Goal: Use online tool/utility: Utilize a website feature to perform a specific function

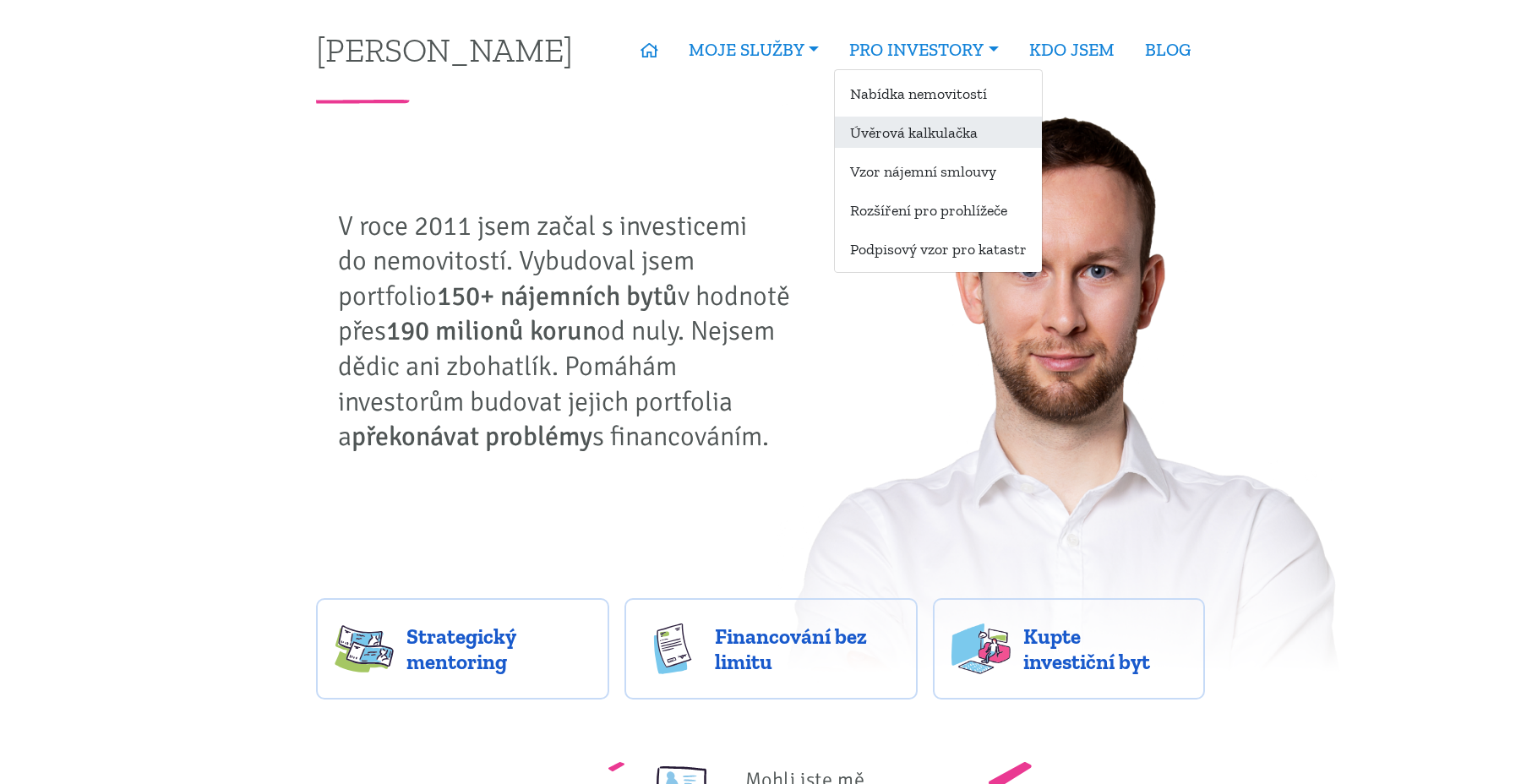
click at [913, 133] on link "Úvěrová kalkulačka" at bounding box center [939, 132] width 207 height 31
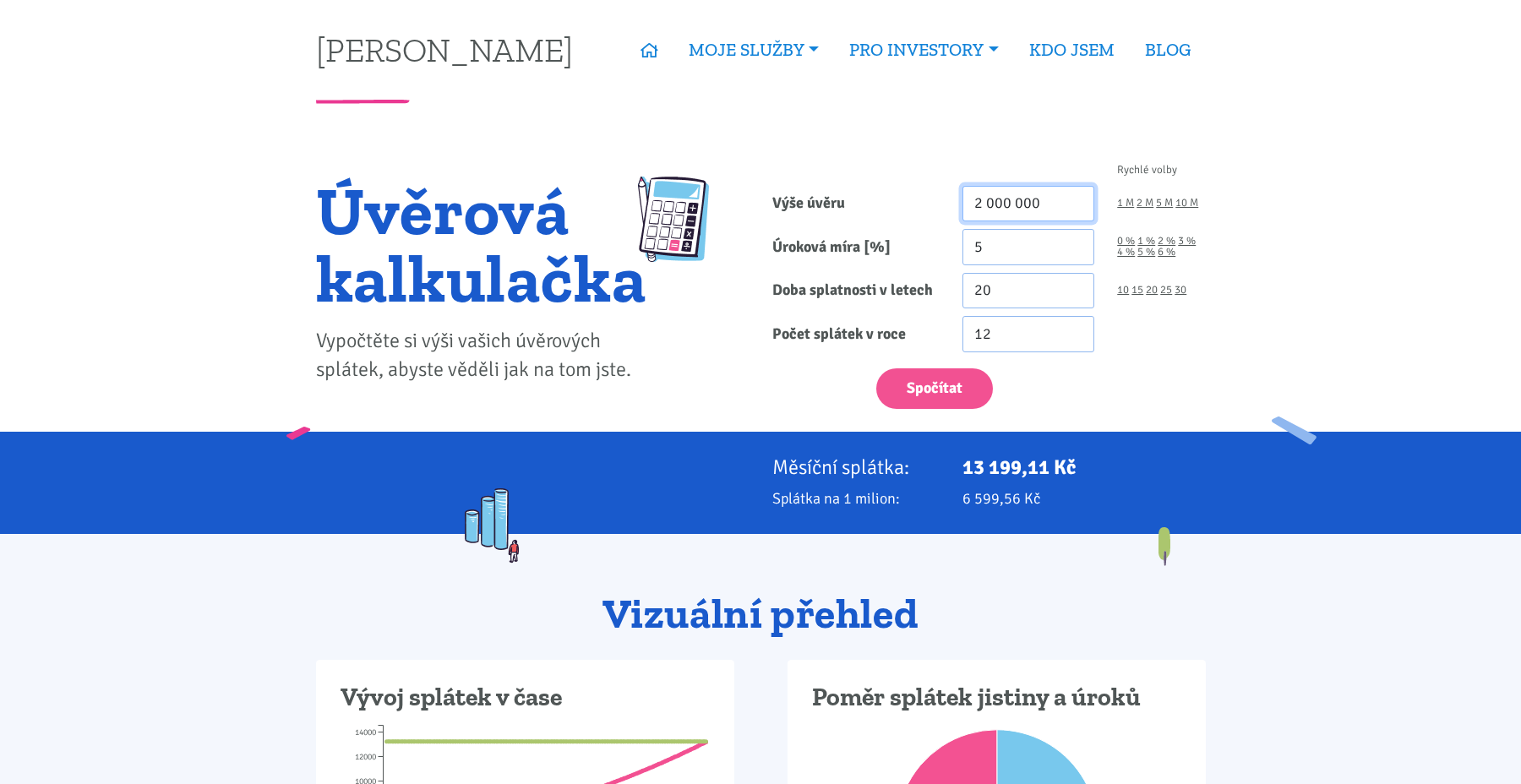
click at [1024, 192] on input "2 000 000" at bounding box center [1028, 204] width 133 height 37
type input "8"
type input "7 200 000"
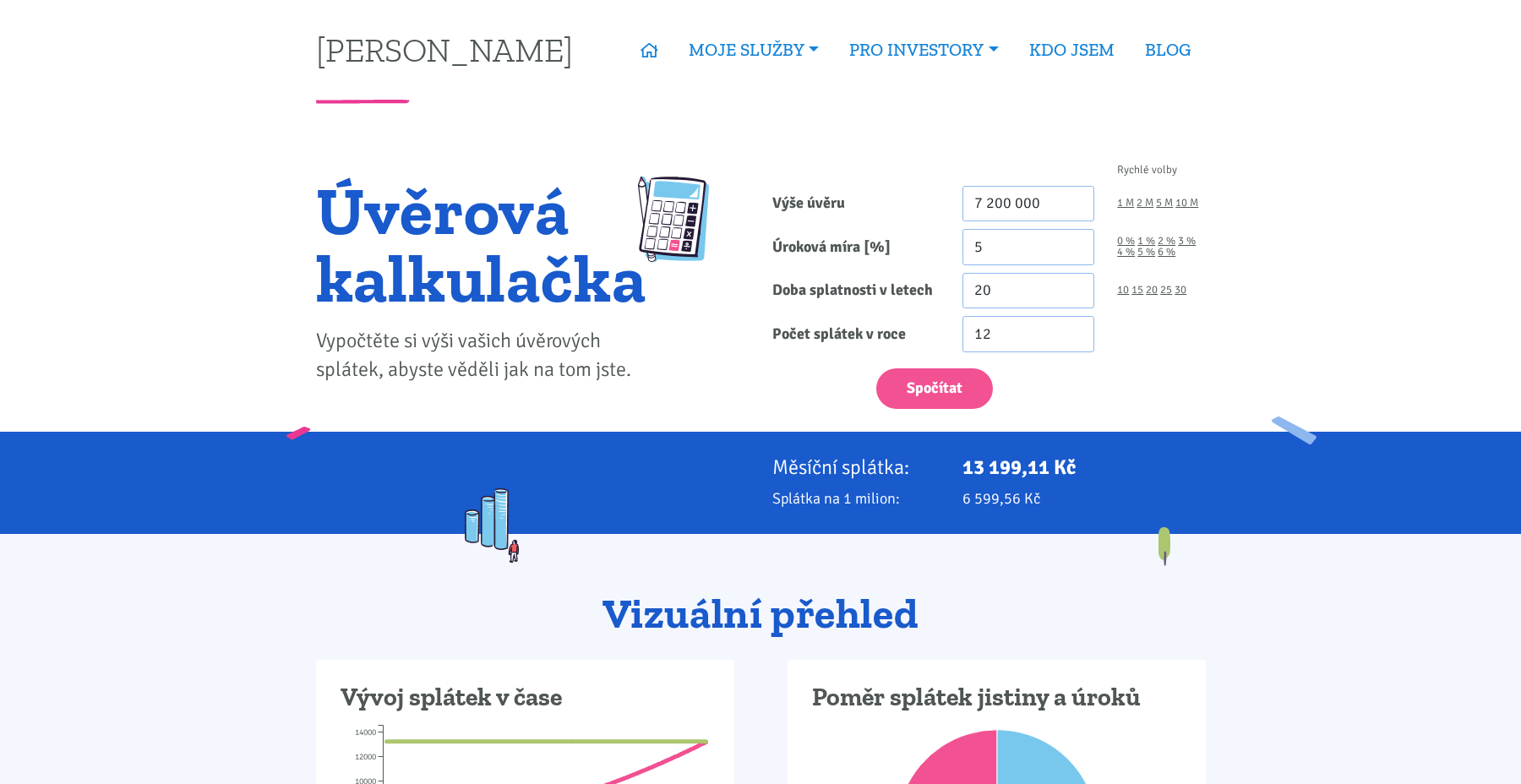
click at [1005, 238] on input "5" at bounding box center [1028, 246] width 133 height 37
type input "4"
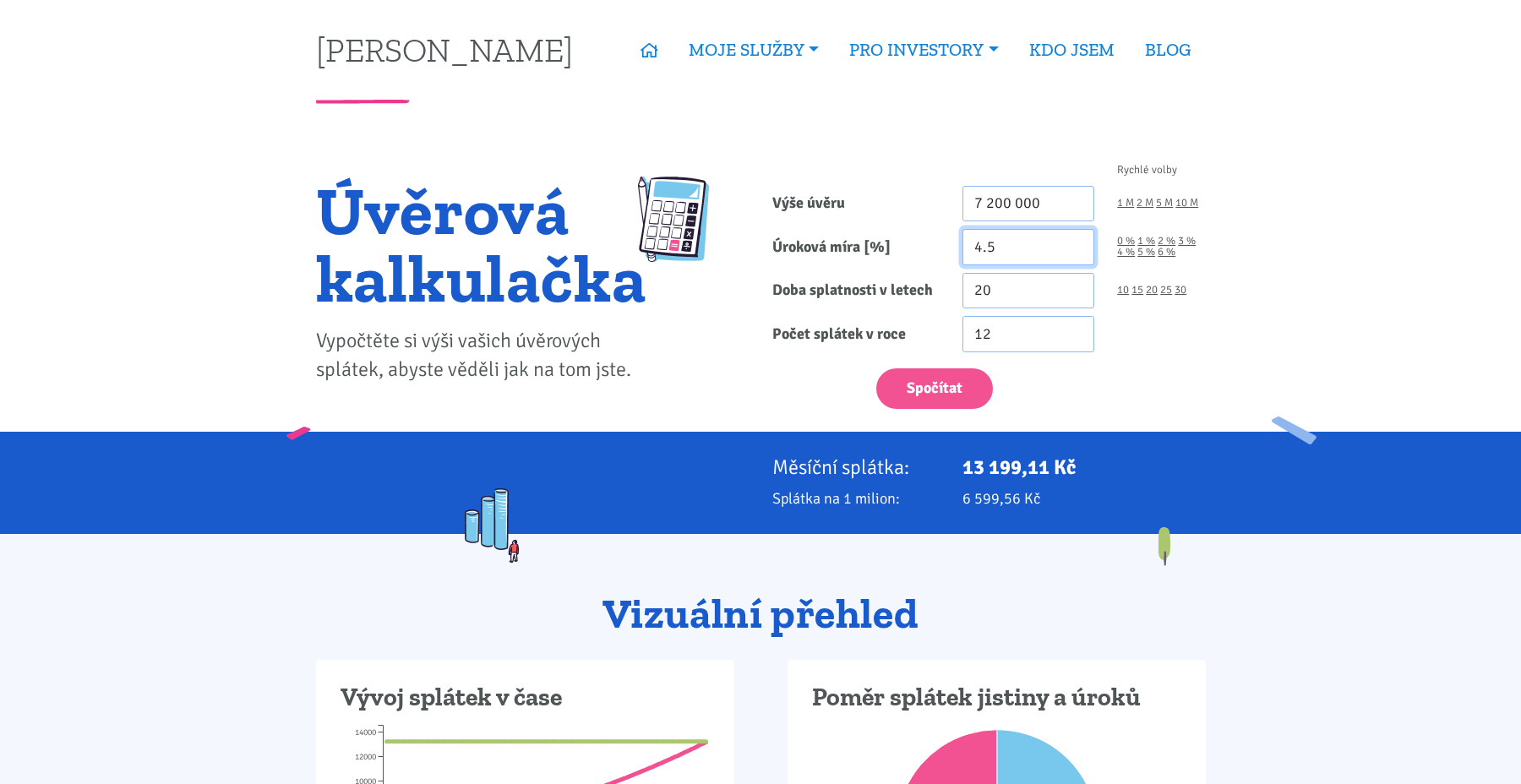
type input "4.5"
click at [1190, 394] on div "Spočítat" at bounding box center [988, 385] width 456 height 50
click at [1002, 289] on input "20" at bounding box center [1028, 291] width 133 height 37
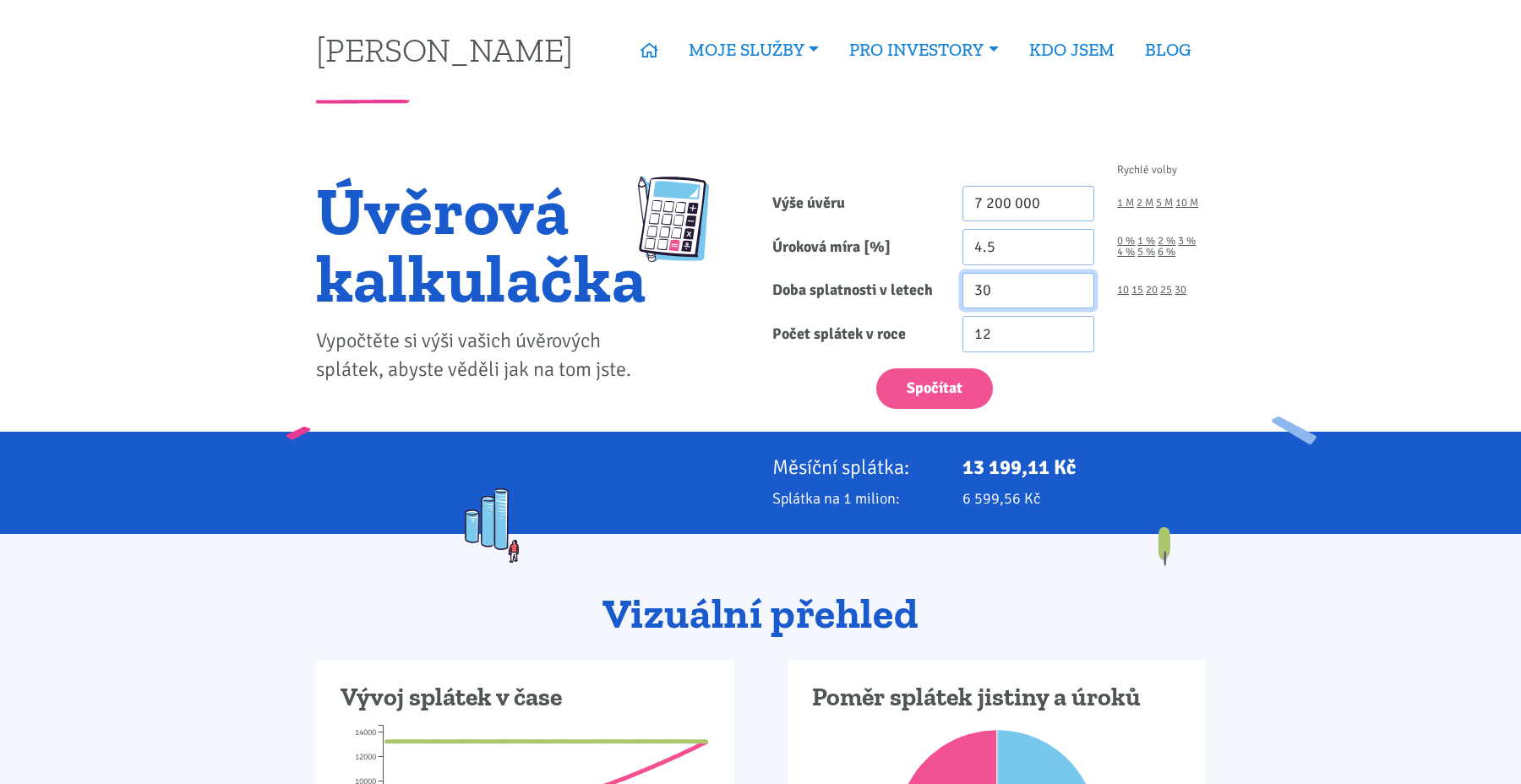
type input "30"
click at [1189, 394] on div "Spočítat" at bounding box center [988, 385] width 456 height 50
click at [946, 385] on button "Spočítat" at bounding box center [934, 388] width 117 height 41
type input "7200000"
click at [940, 239] on label "Úroková míra [%]" at bounding box center [855, 246] width 190 height 37
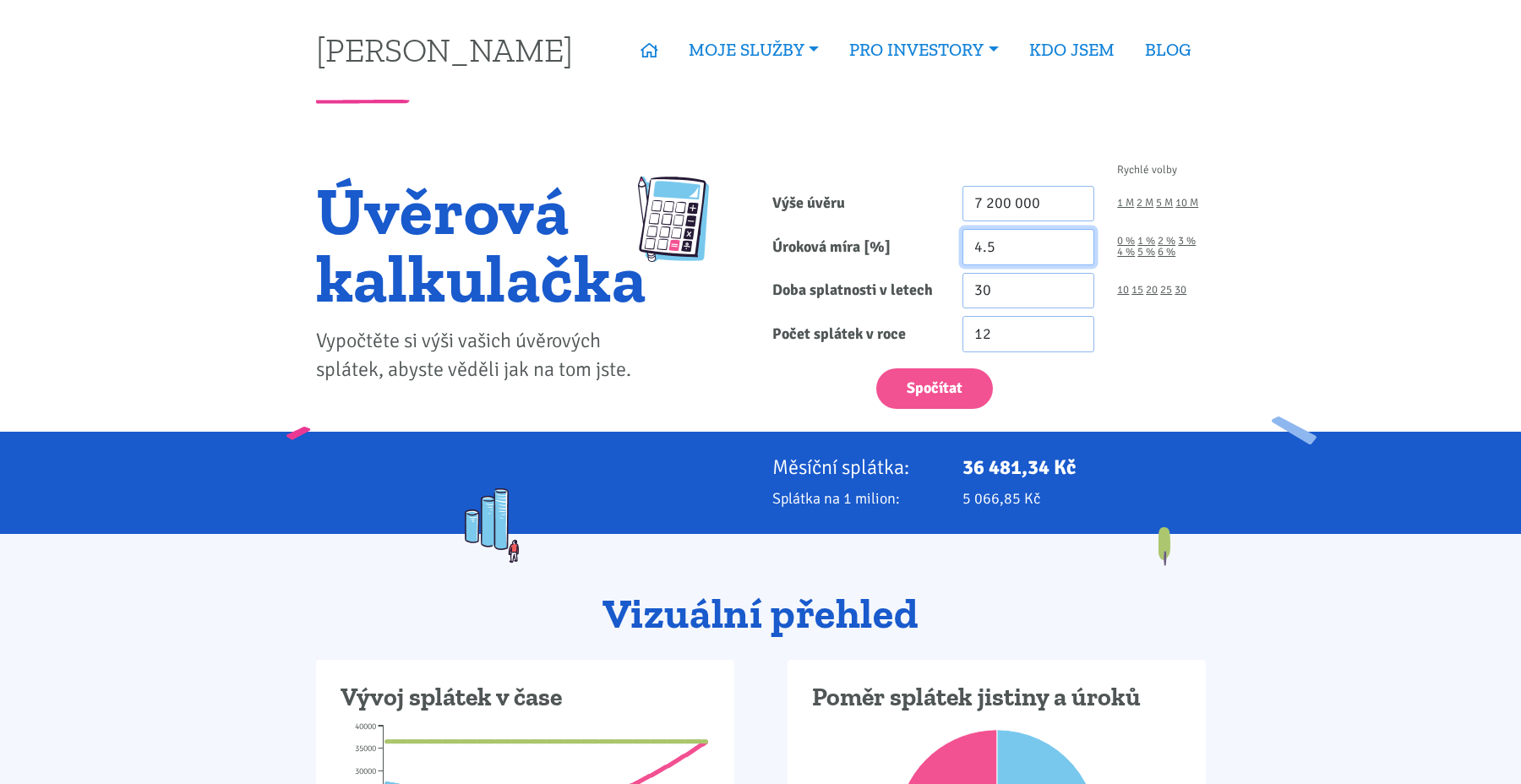
click at [962, 239] on input "4.5" at bounding box center [1028, 246] width 133 height 37
click at [940, 239] on label "Úroková míra [%]" at bounding box center [855, 246] width 190 height 37
click at [962, 239] on input "4.5" at bounding box center [1028, 246] width 133 height 37
click at [982, 240] on input "4.5" at bounding box center [1028, 246] width 133 height 37
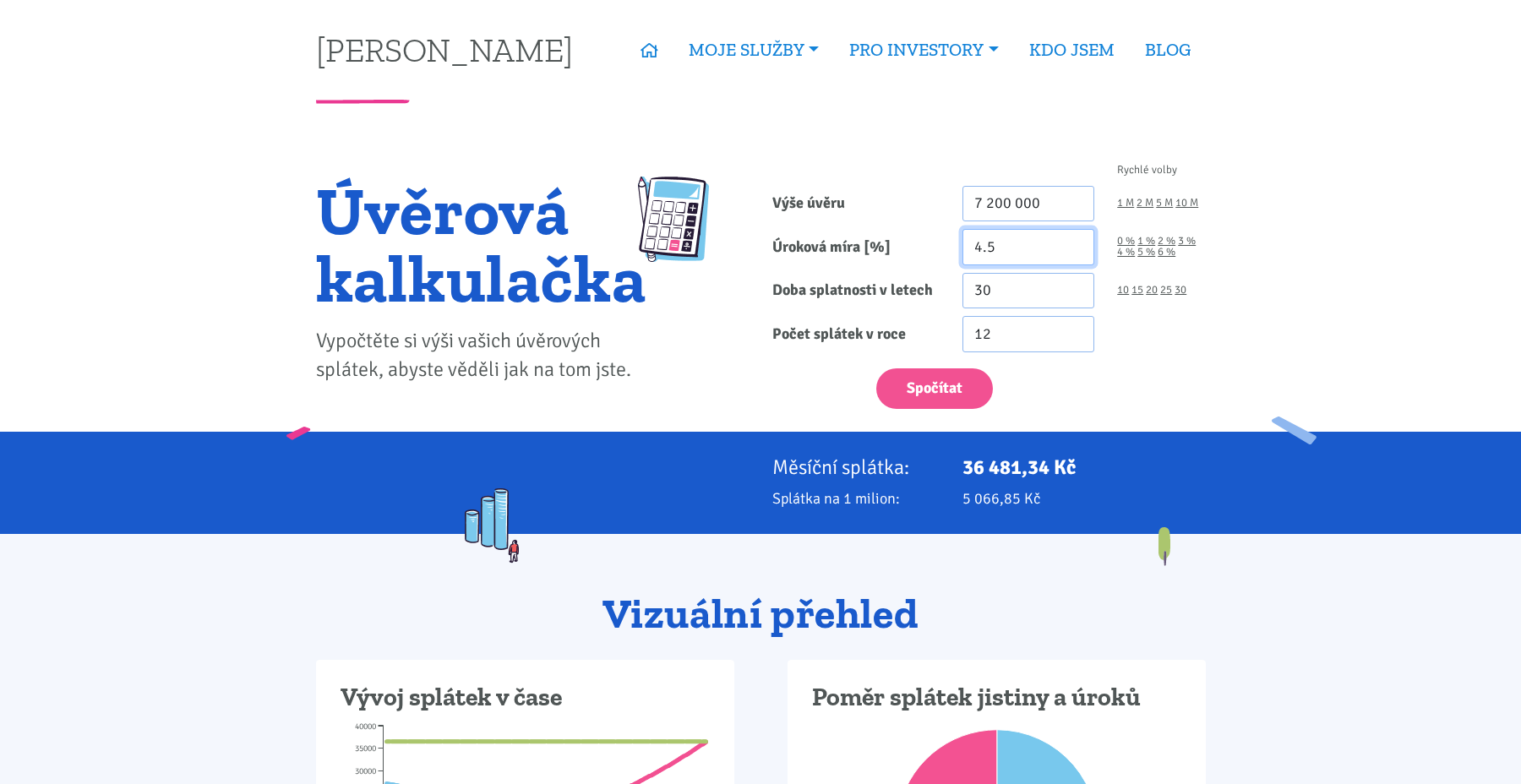
click at [982, 240] on input "4.5" at bounding box center [1028, 246] width 133 height 37
type input "4"
click at [1170, 395] on div "Spočítat" at bounding box center [988, 385] width 456 height 50
click at [940, 395] on button "Spočítat" at bounding box center [934, 388] width 117 height 41
type input "7200000"
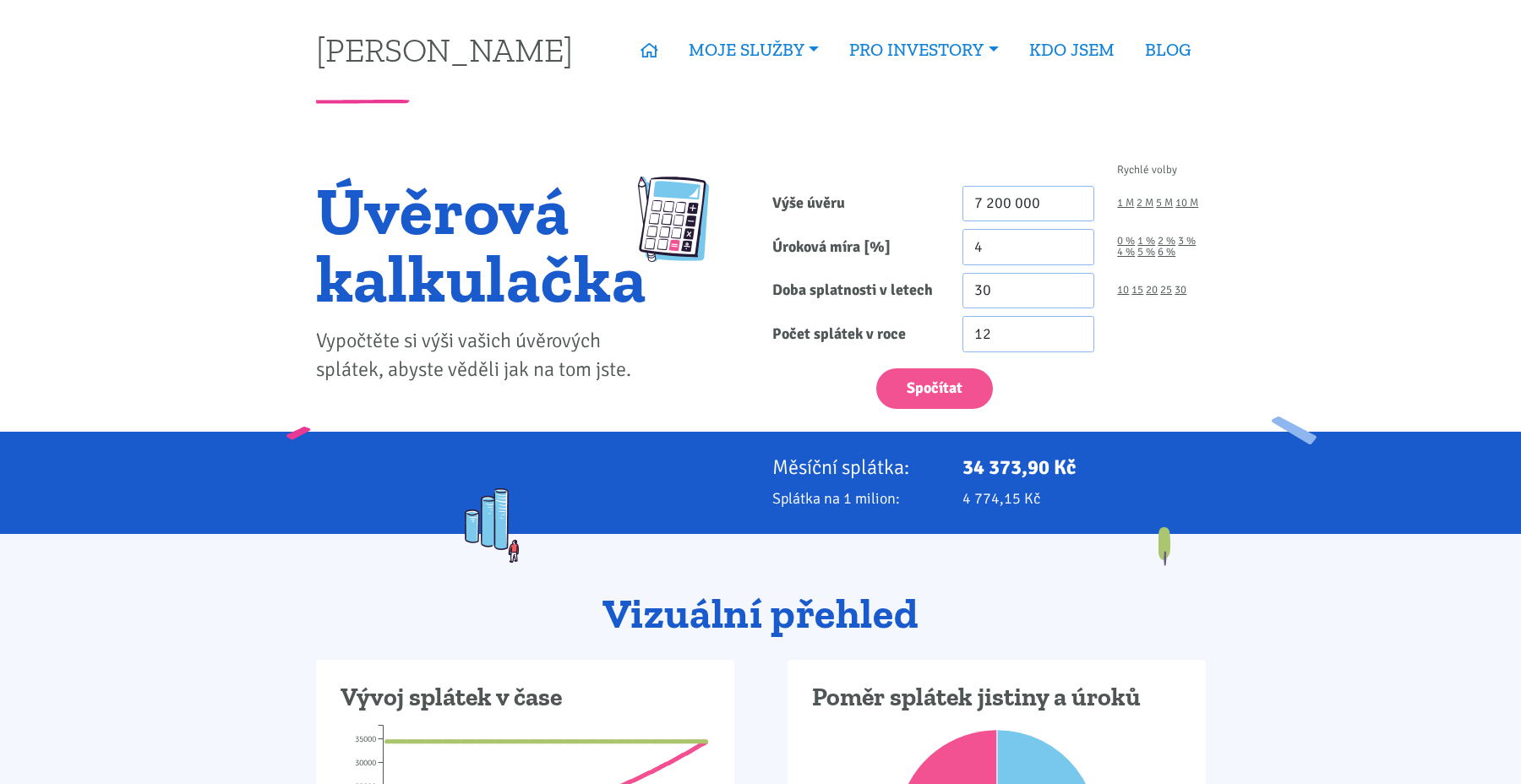
click at [1186, 376] on div "Spočítat" at bounding box center [988, 385] width 456 height 50
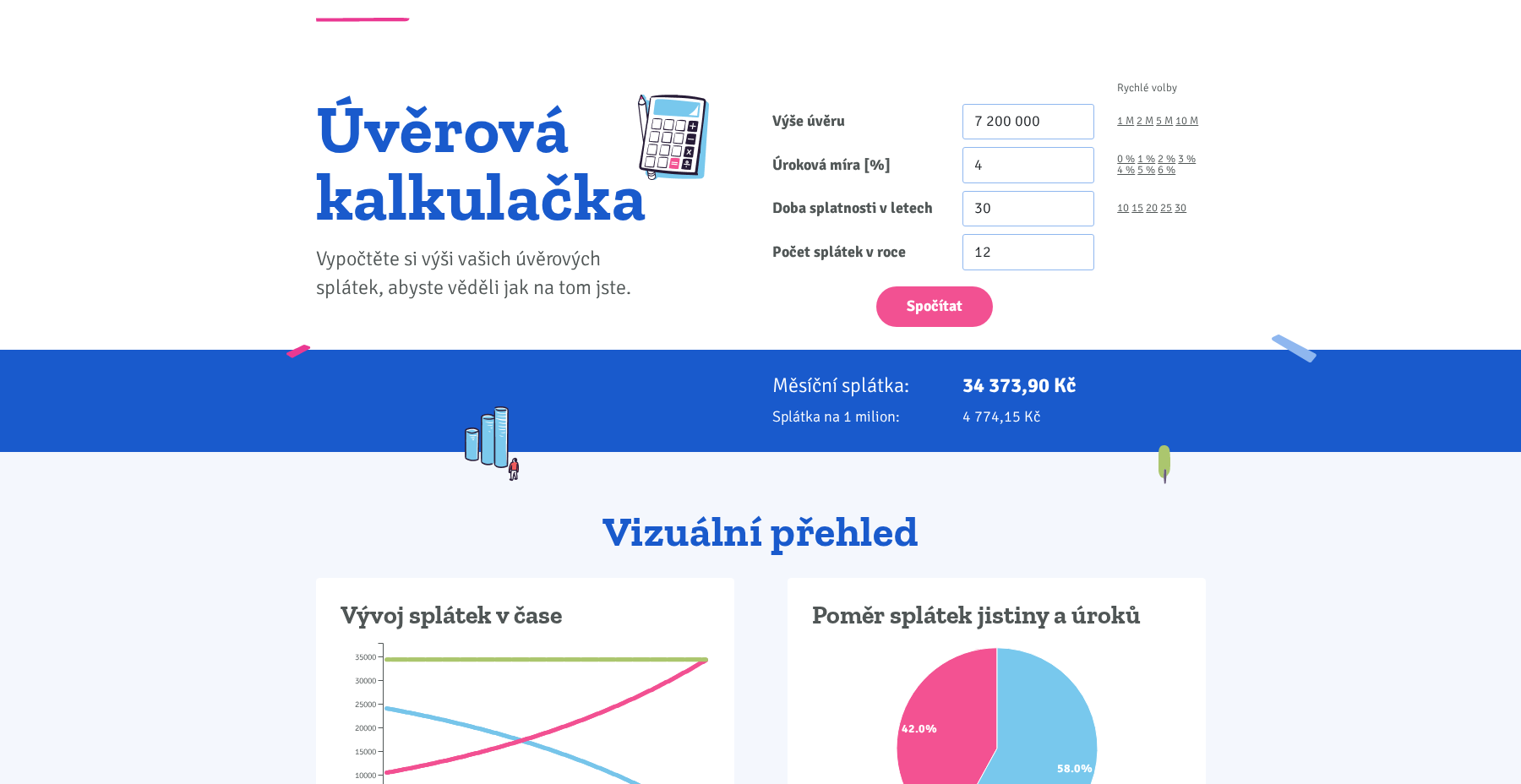
scroll to position [74, 0]
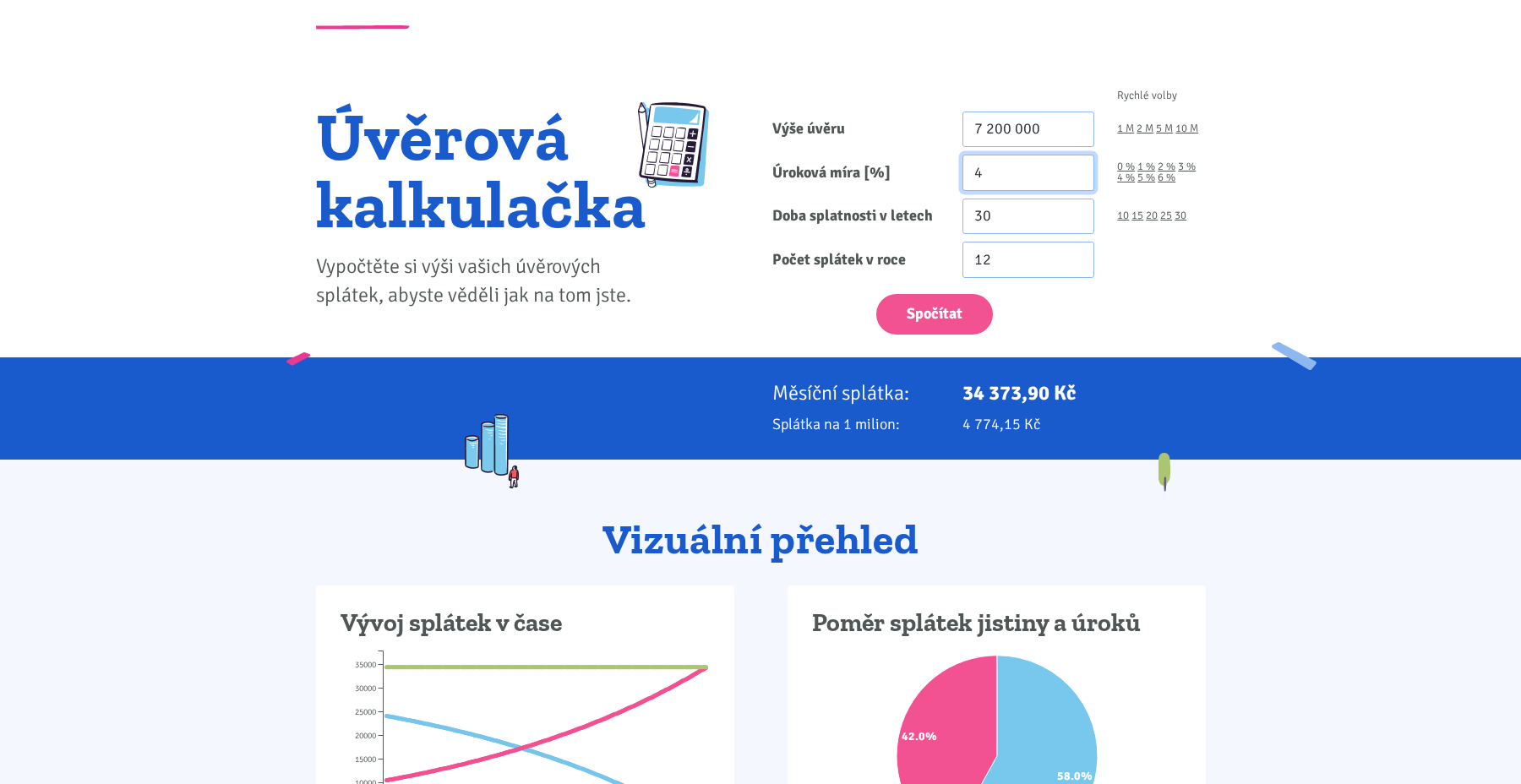
click at [1009, 167] on input "4" at bounding box center [1028, 172] width 133 height 37
type input "4.2"
click at [943, 318] on button "Spočítat" at bounding box center [934, 314] width 117 height 41
type input "7200000"
